Goal: Task Accomplishment & Management: Complete application form

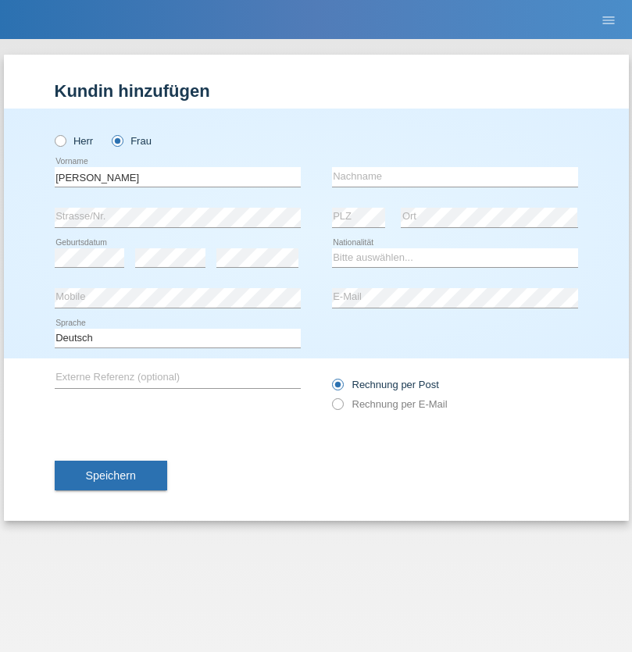
type input "[PERSON_NAME]"
click at [454, 176] on input "text" at bounding box center [455, 177] width 246 height 20
type input "Ramirez"
select select "DM"
select select "C"
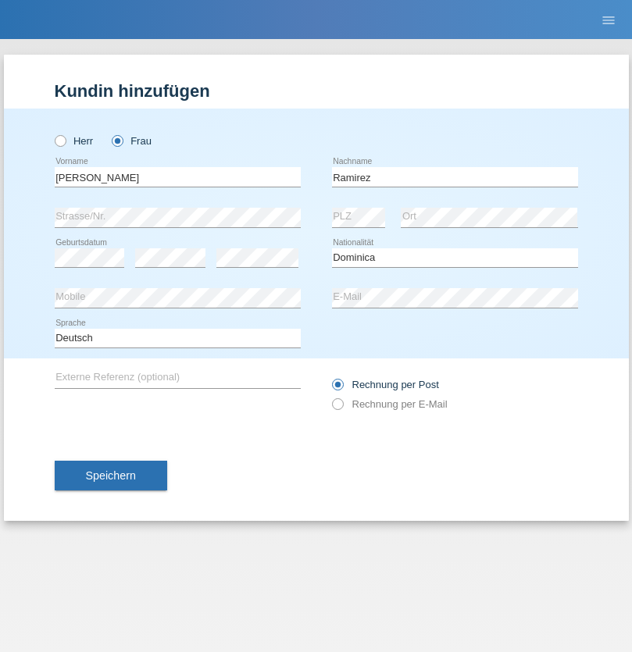
select select "30"
select select "10"
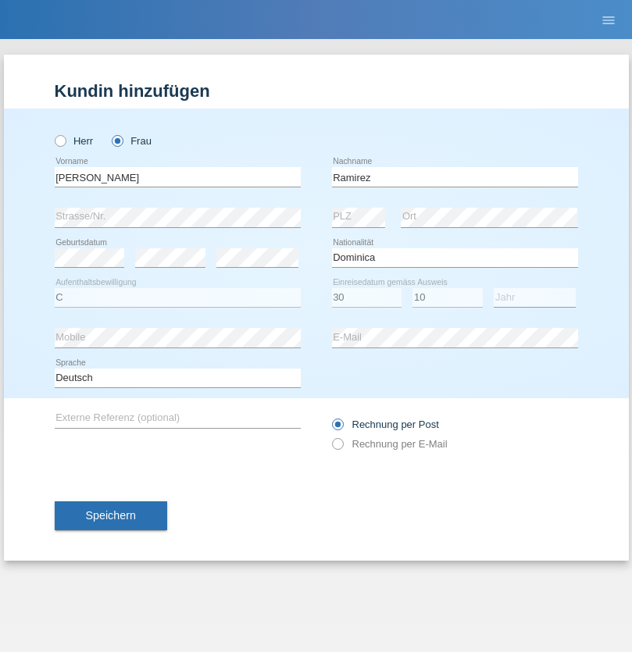
select select "2021"
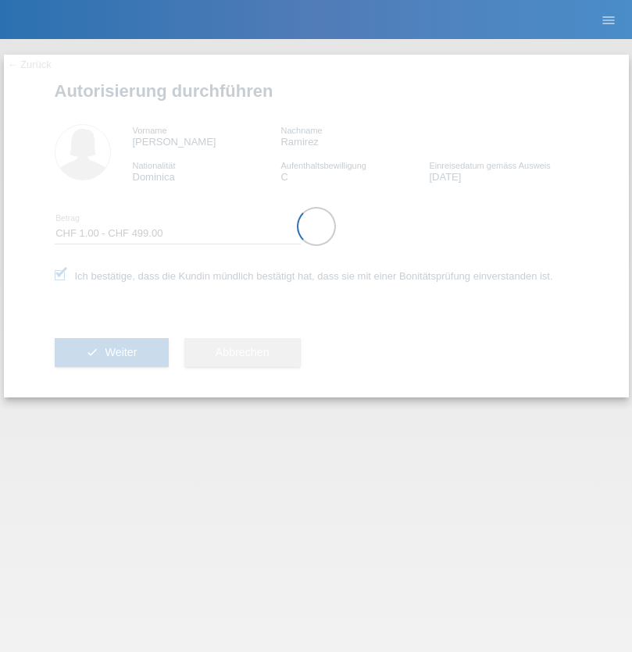
select select "1"
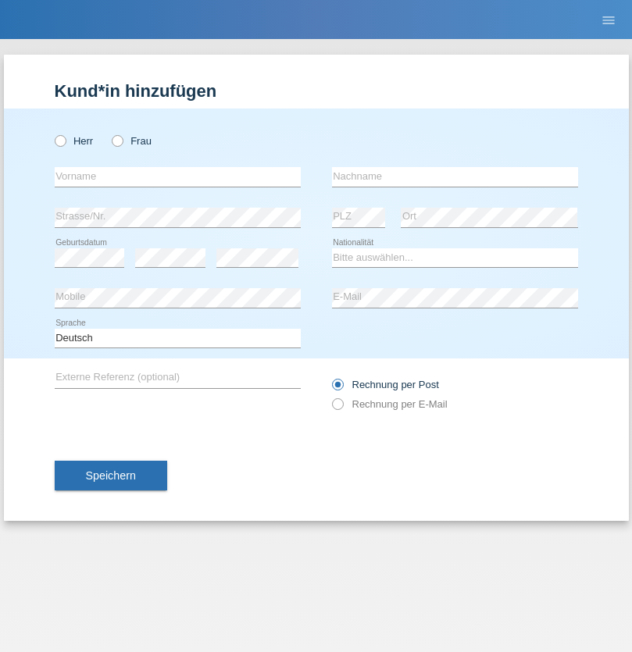
radio input "true"
click at [177, 176] on input "text" at bounding box center [178, 177] width 246 height 20
type input "[PERSON_NAME]"
click at [454, 176] on input "text" at bounding box center [455, 177] width 246 height 20
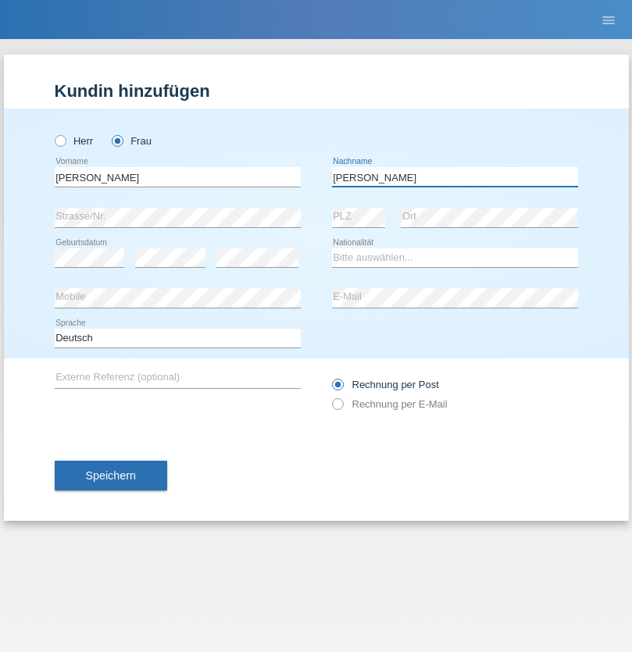
type input "[PERSON_NAME]"
select select "CH"
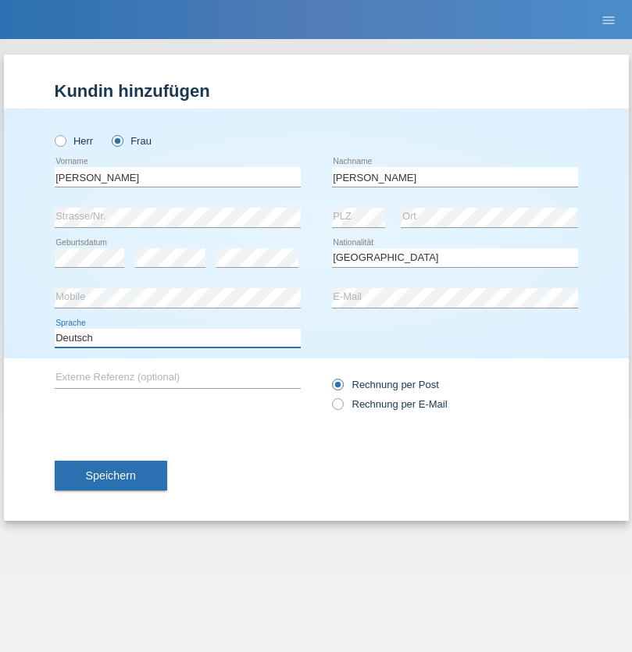
select select "en"
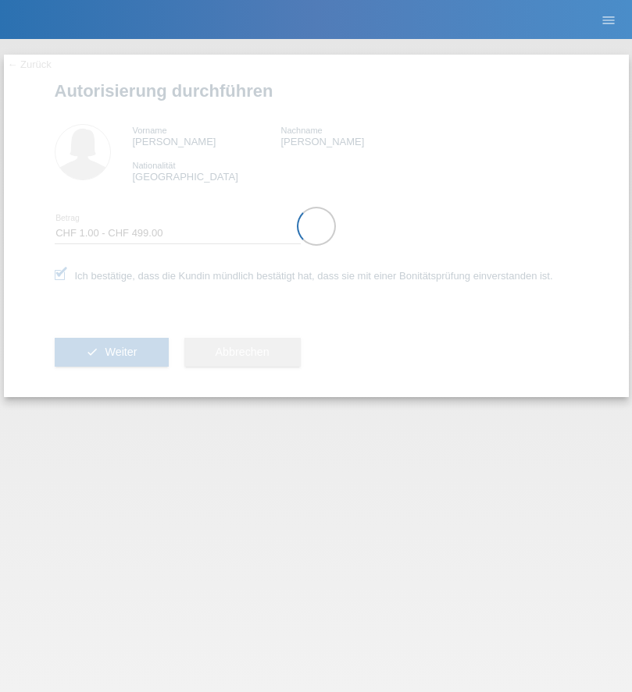
select select "1"
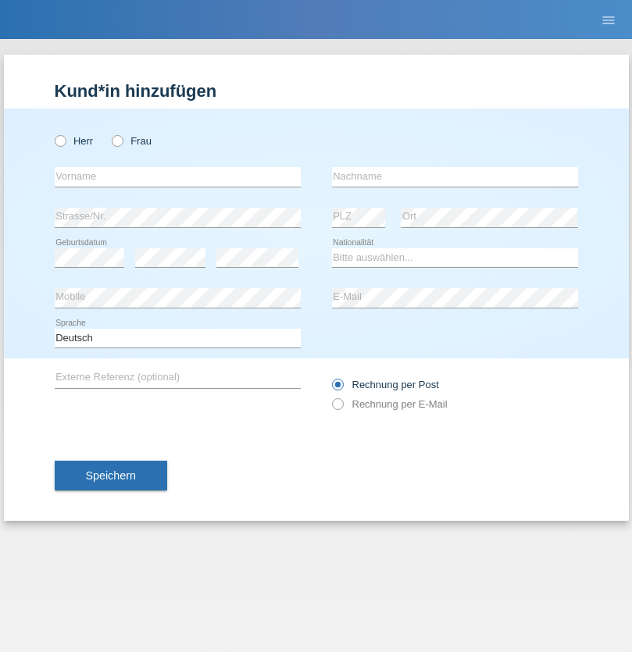
radio input "true"
click at [177, 176] on input "text" at bounding box center [178, 177] width 246 height 20
type input "Varga"
click at [454, 176] on input "text" at bounding box center [455, 177] width 246 height 20
type input "Florin"
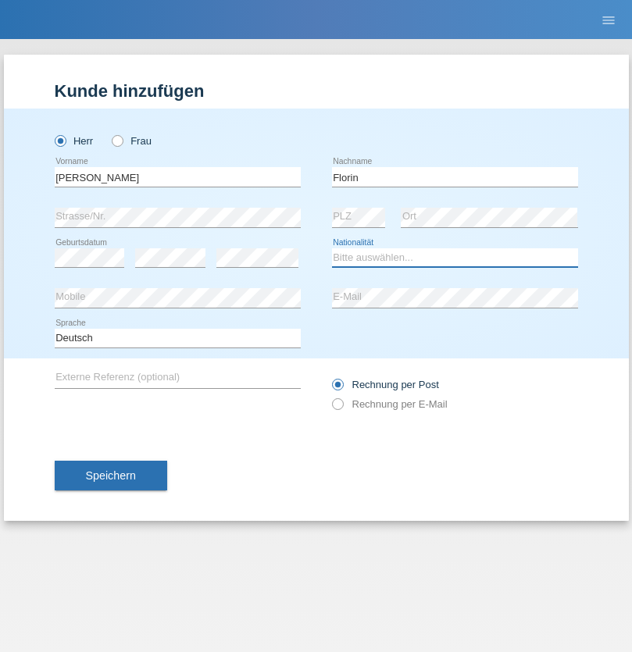
select select "RO"
select select "C"
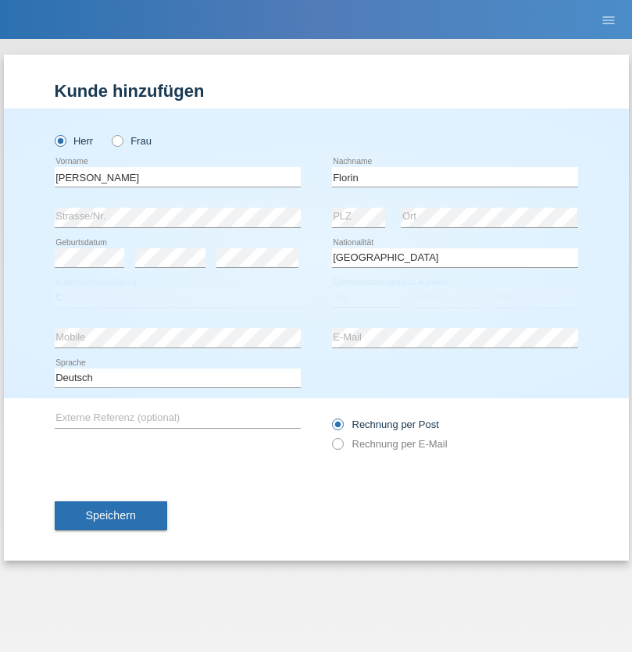
select select "29"
select select "02"
select select "2021"
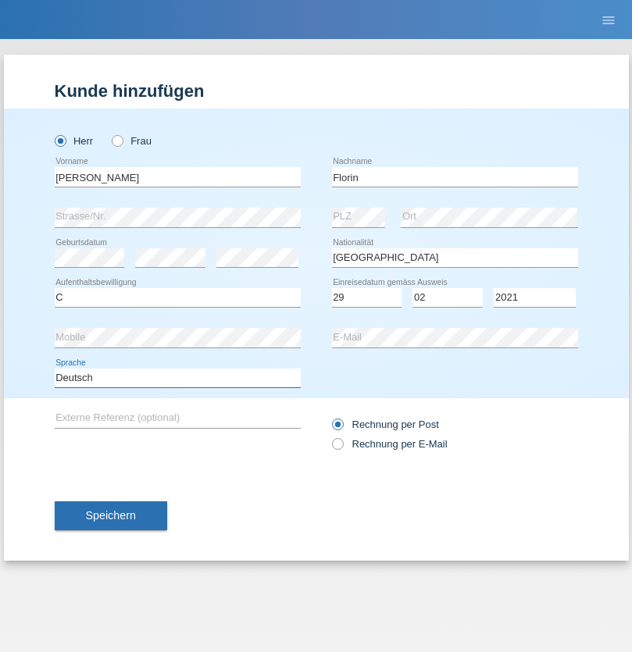
select select "en"
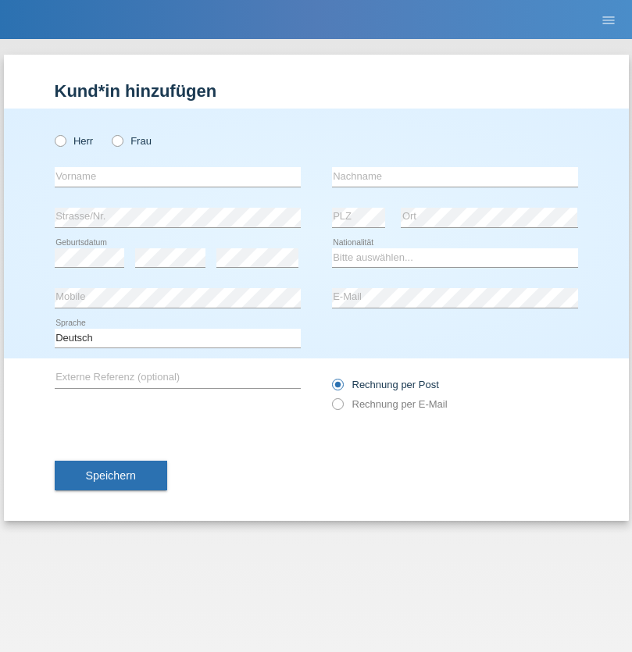
radio input "true"
click at [177, 176] on input "text" at bounding box center [178, 177] width 246 height 20
type input "Ruth"
click at [454, 176] on input "text" at bounding box center [455, 177] width 246 height 20
type input "Krebs"
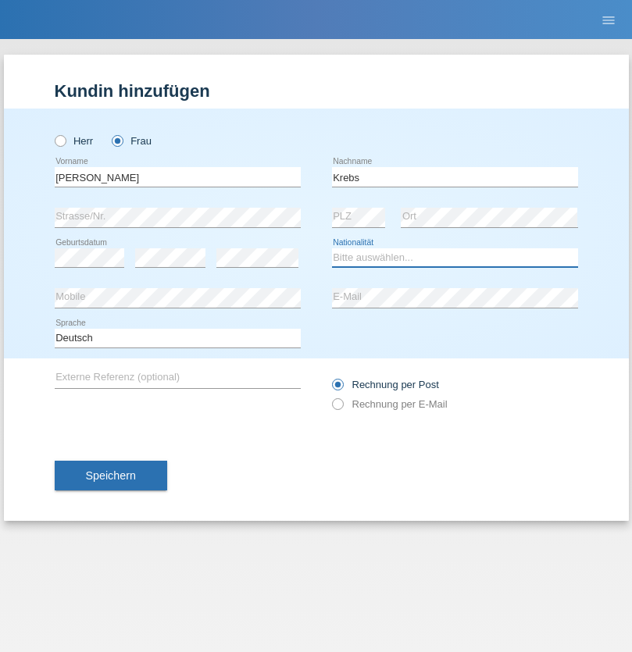
select select "CH"
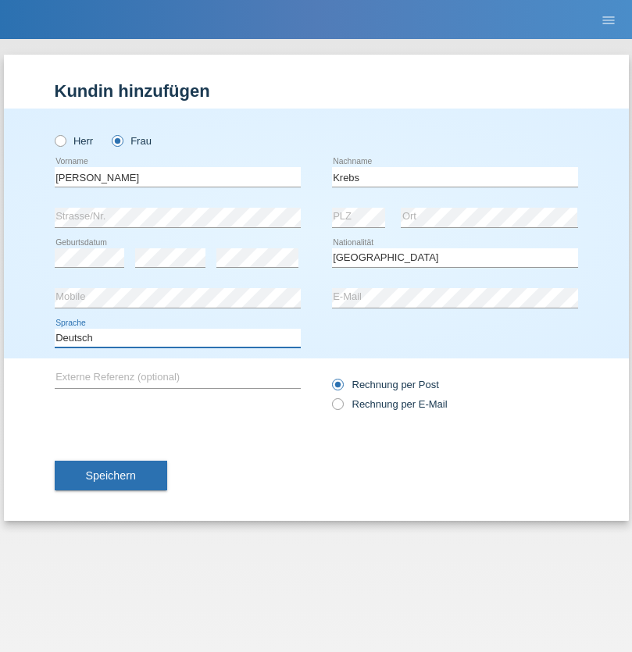
select select "en"
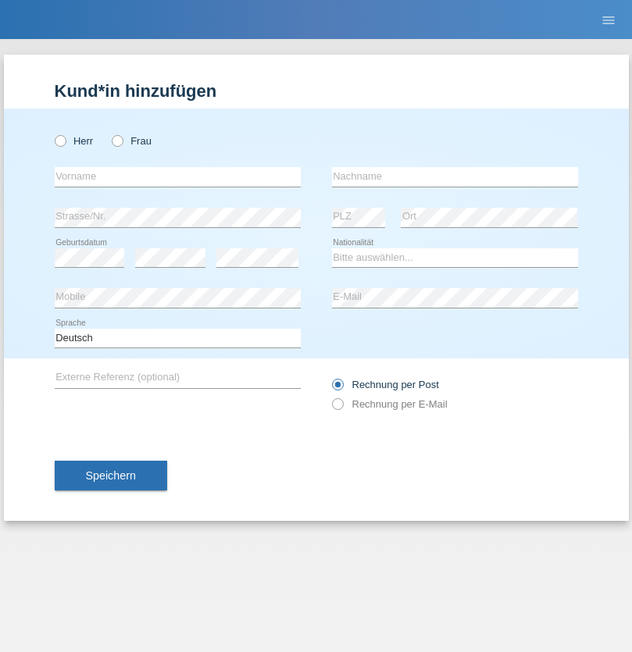
radio input "true"
click at [177, 176] on input "text" at bounding box center [178, 177] width 246 height 20
type input "Qovanaj"
click at [454, 176] on input "text" at bounding box center [455, 177] width 246 height 20
type input "Shaban"
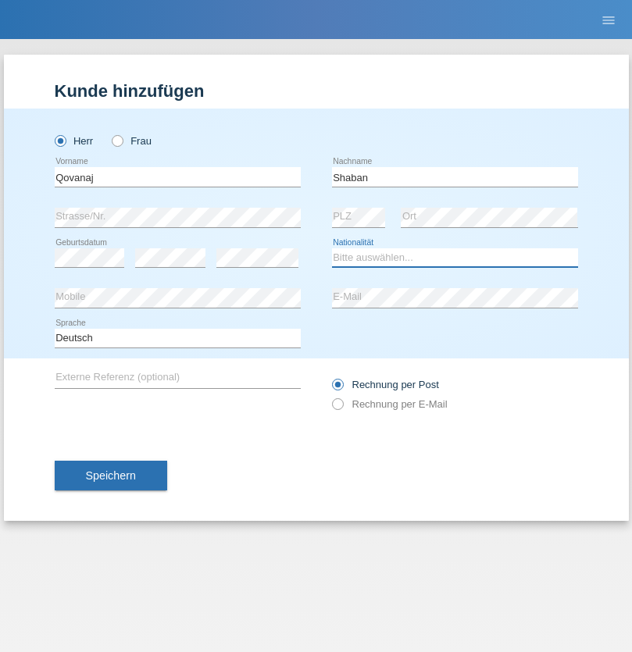
select select "CH"
radio input "true"
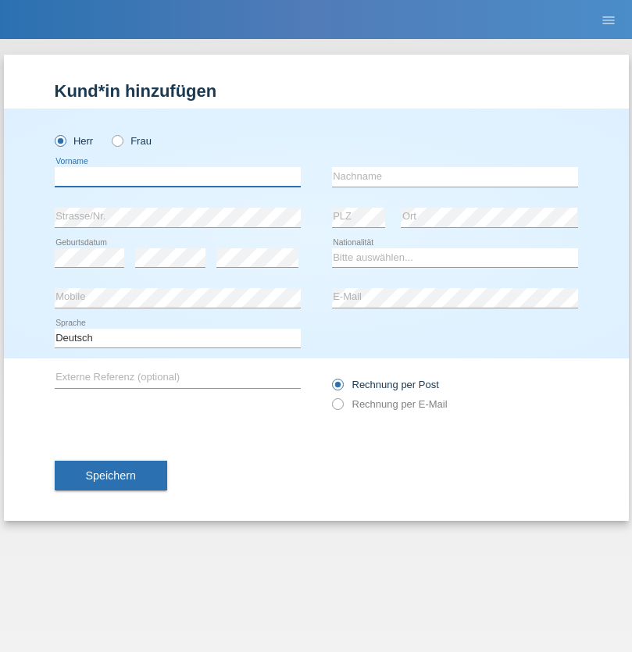
click at [177, 176] on input "text" at bounding box center [178, 177] width 246 height 20
type input "FastFlyer Zustelldienst Gmbh"
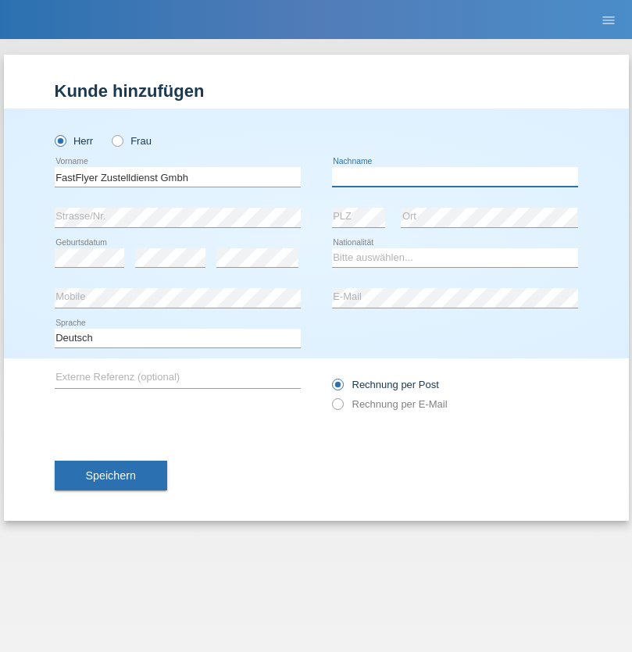
click at [454, 176] on input "text" at bounding box center [455, 177] width 246 height 20
type input "Gmbh"
select select "TR"
select select "C"
select select "24"
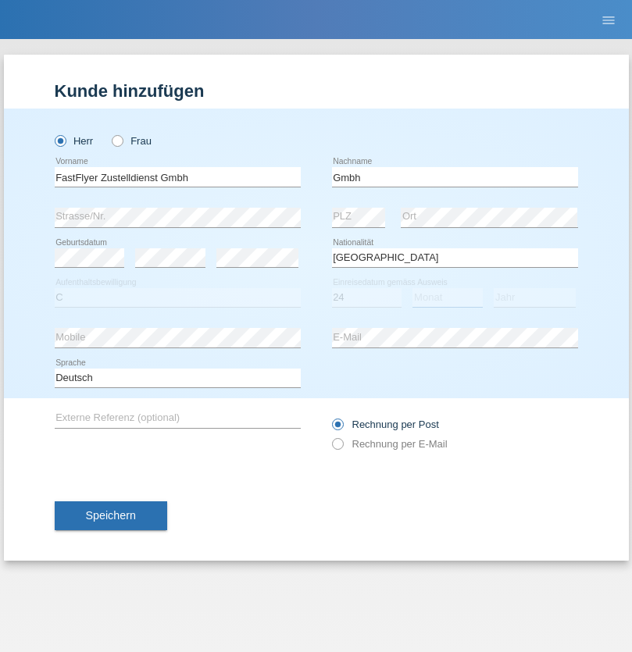
select select "11"
select select "2021"
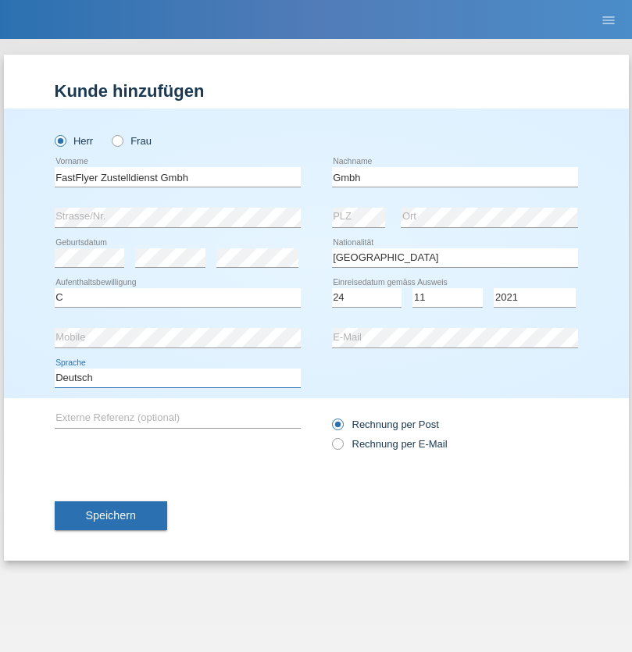
select select "en"
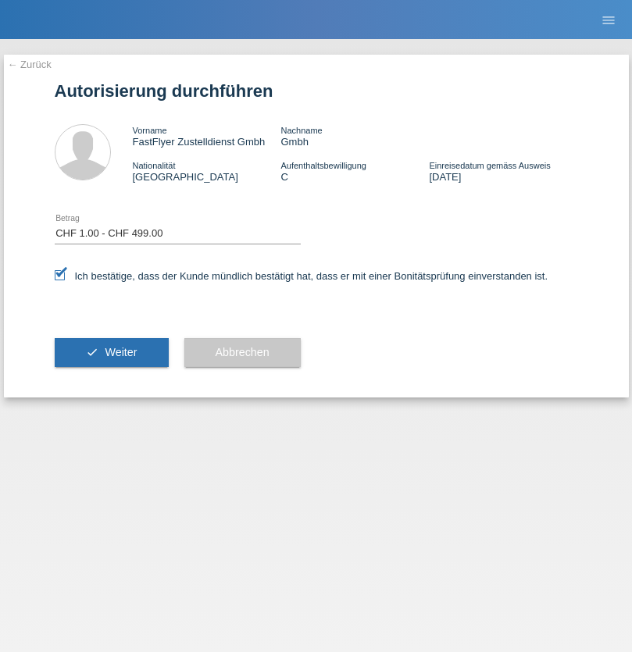
select select "1"
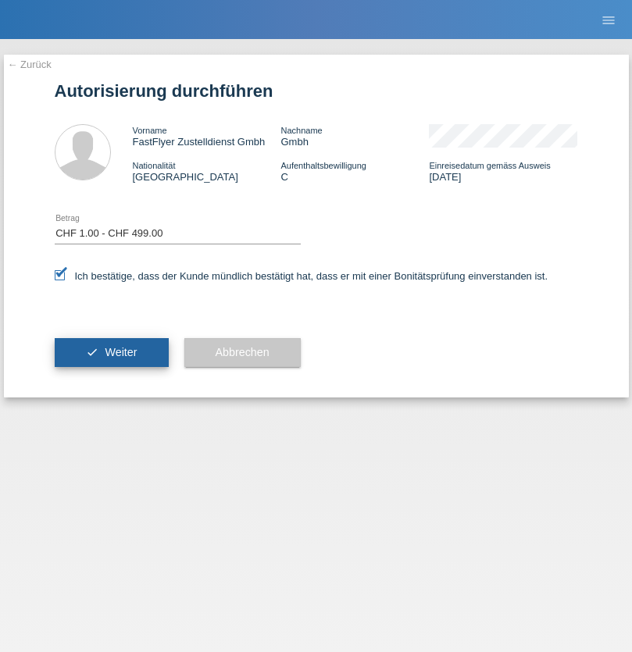
click at [111, 352] on span "Weiter" at bounding box center [121, 352] width 32 height 12
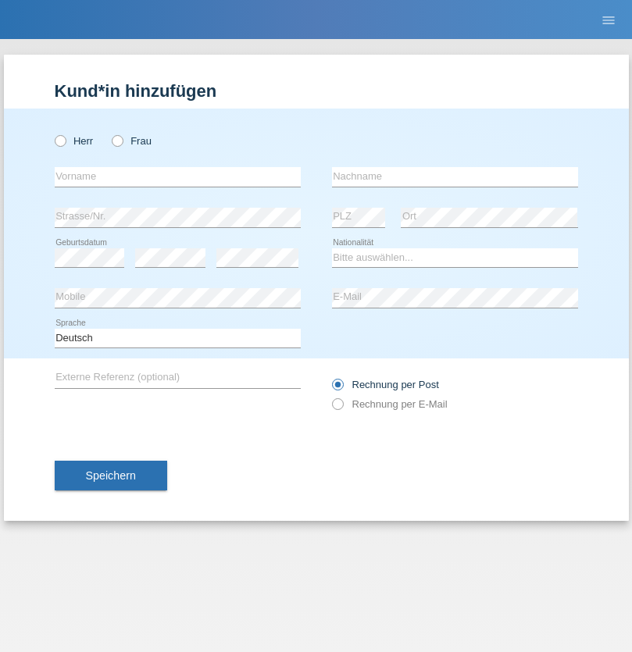
radio input "true"
click at [177, 176] on input "text" at bounding box center [178, 177] width 246 height 20
type input "[PERSON_NAME]"
click at [454, 176] on input "text" at bounding box center [455, 177] width 246 height 20
type input "Sfaihi"
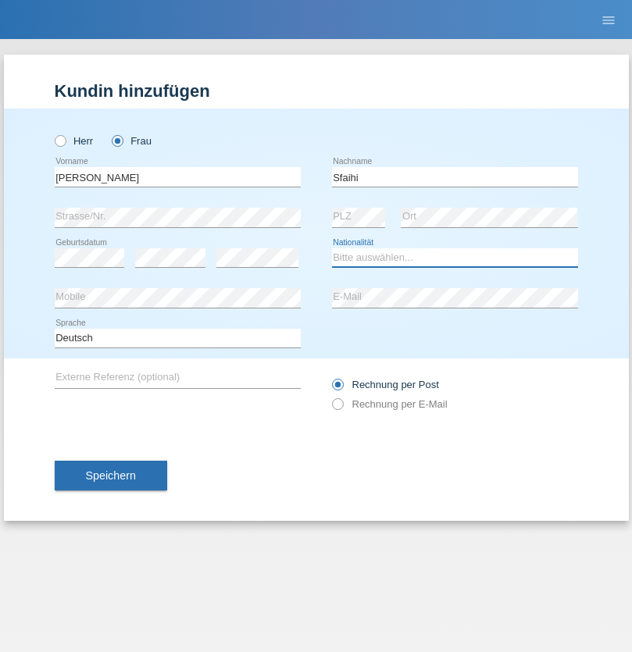
select select "CH"
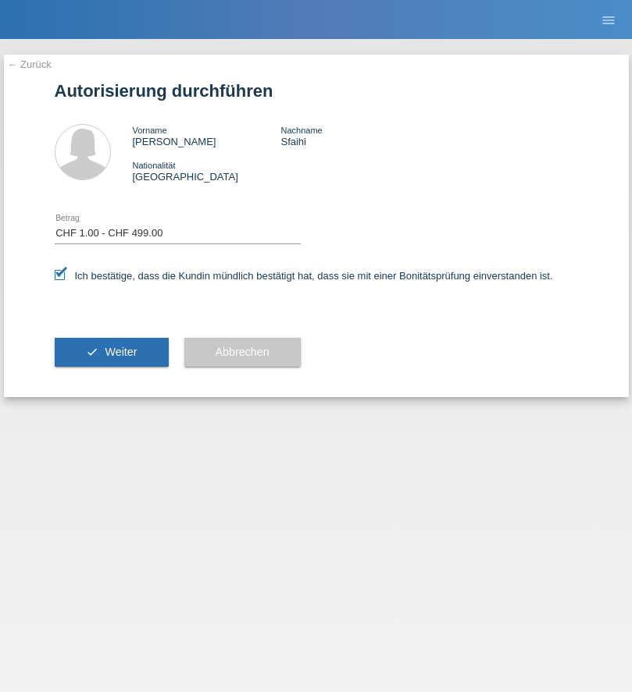
select select "1"
click at [111, 352] on span "Weiter" at bounding box center [121, 352] width 32 height 12
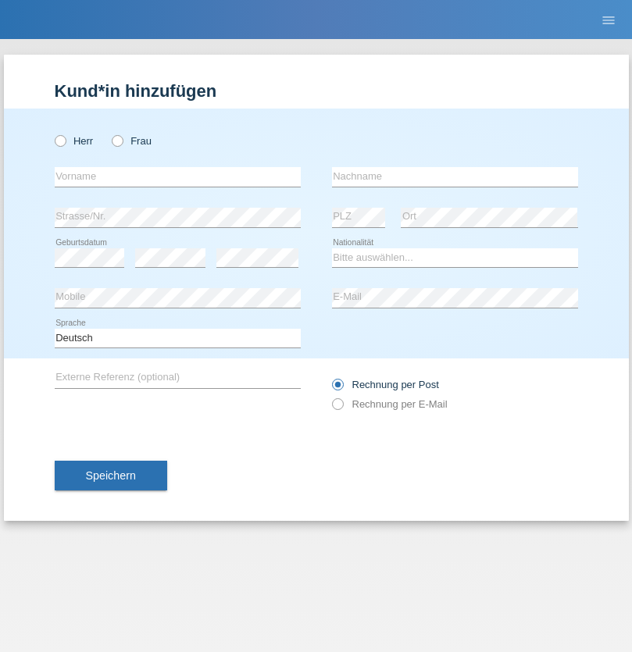
radio input "true"
click at [177, 176] on input "text" at bounding box center [178, 177] width 246 height 20
type input "[PERSON_NAME]"
click at [454, 176] on input "text" at bounding box center [455, 177] width 246 height 20
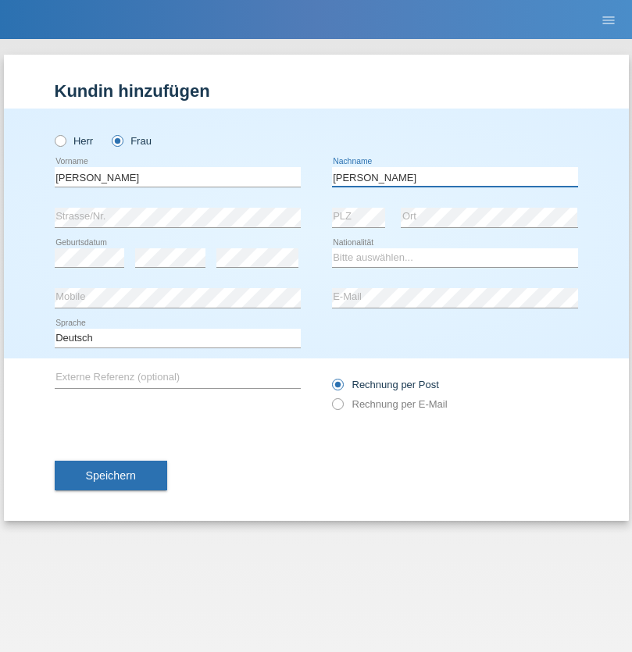
type input "[PERSON_NAME]"
select select "CH"
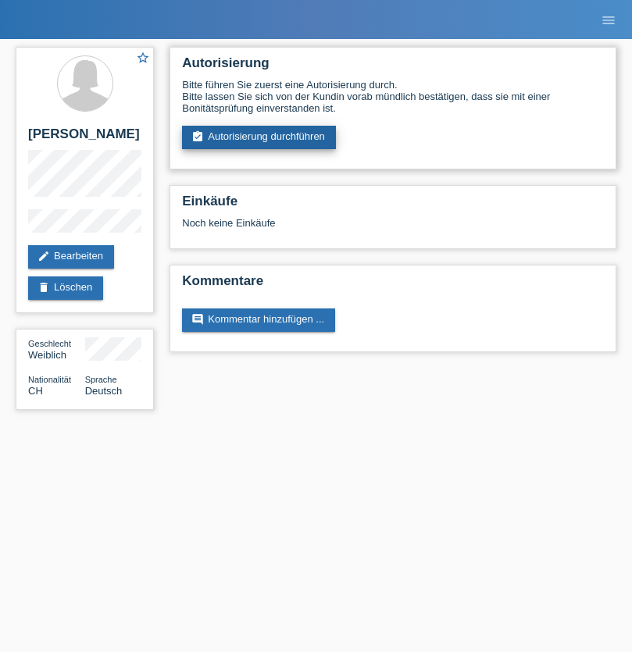
click at [259, 137] on link "assignment_turned_in Autorisierung durchführen" at bounding box center [259, 137] width 154 height 23
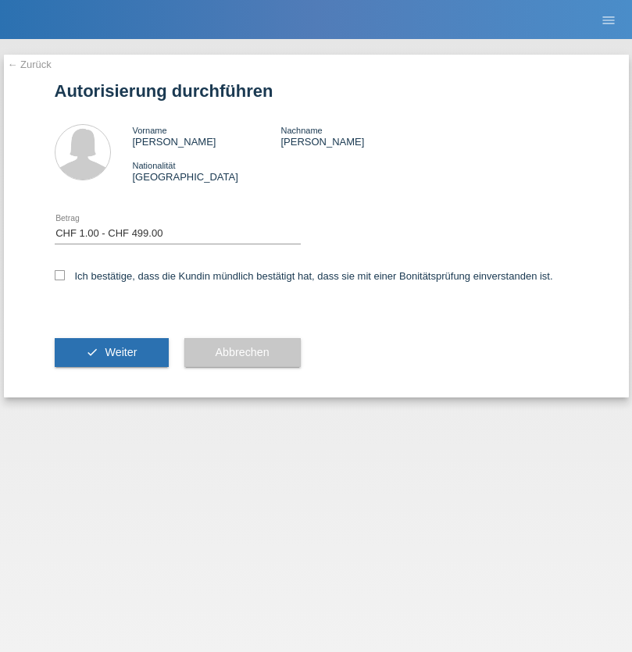
select select "1"
checkbox input "true"
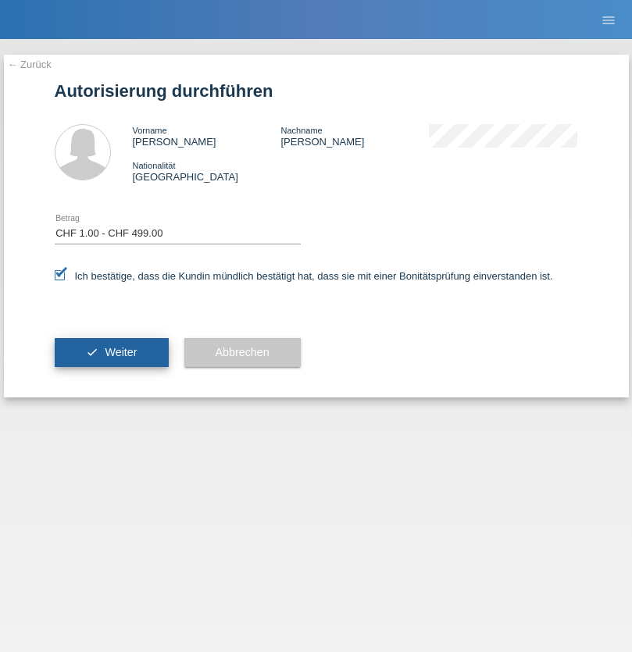
click at [111, 352] on span "Weiter" at bounding box center [121, 352] width 32 height 12
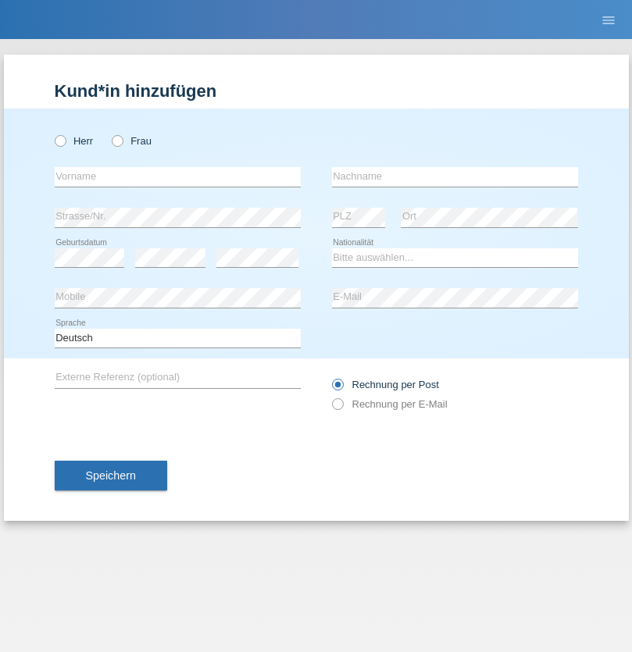
radio input "true"
click at [177, 176] on input "text" at bounding box center [178, 177] width 246 height 20
type input "Brahim"
click at [454, 176] on input "text" at bounding box center [455, 177] width 246 height 20
type input "[PERSON_NAME]"
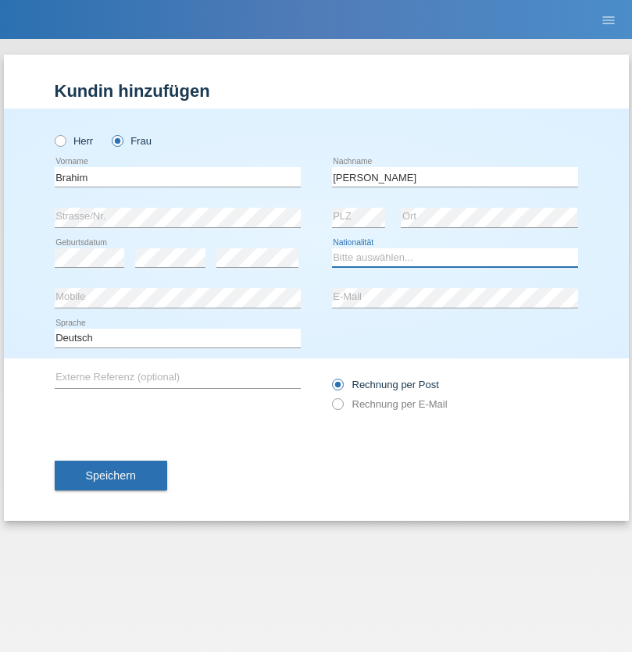
select select "CH"
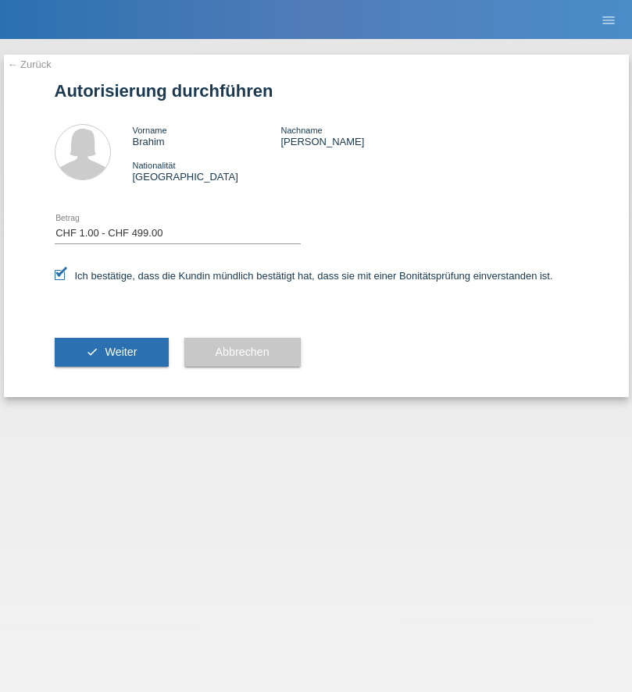
select select "1"
click at [111, 352] on span "Weiter" at bounding box center [121, 352] width 32 height 12
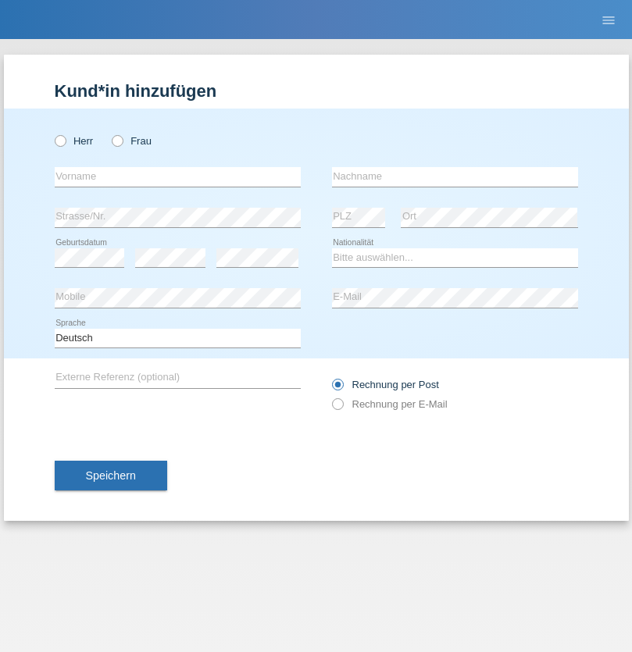
radio input "true"
click at [177, 176] on input "text" at bounding box center [178, 177] width 246 height 20
type input "Marian"
click at [454, 176] on input "text" at bounding box center [455, 177] width 246 height 20
type input "Matusa"
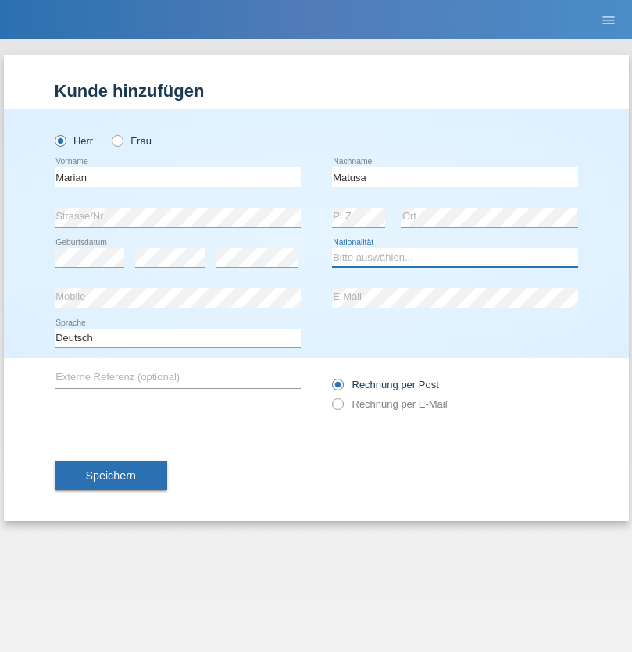
select select "RO"
select select "C"
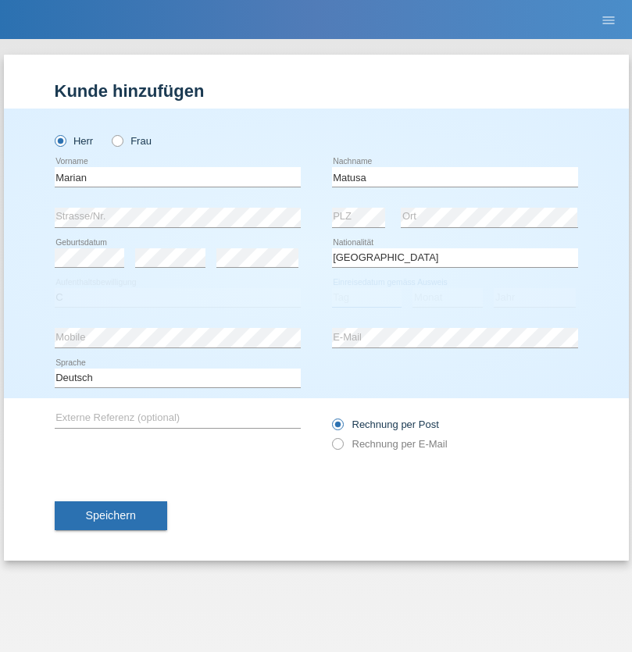
select select "01"
select select "06"
select select "2016"
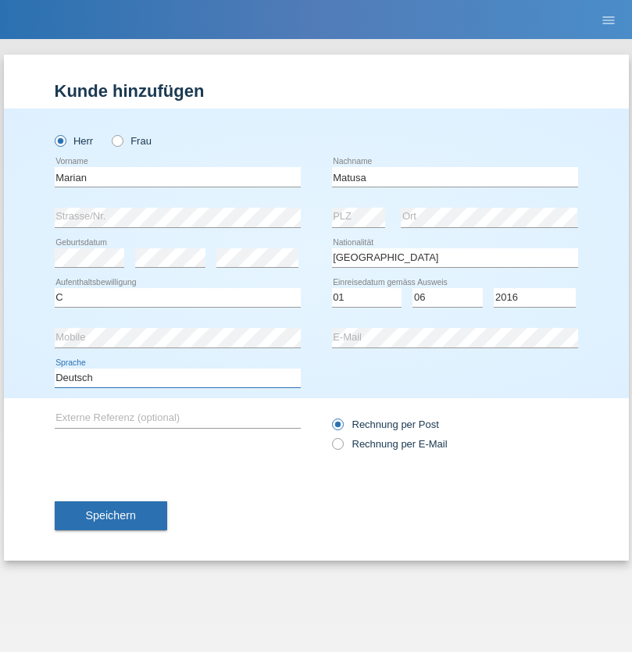
select select "en"
